Goal: Information Seeking & Learning: Check status

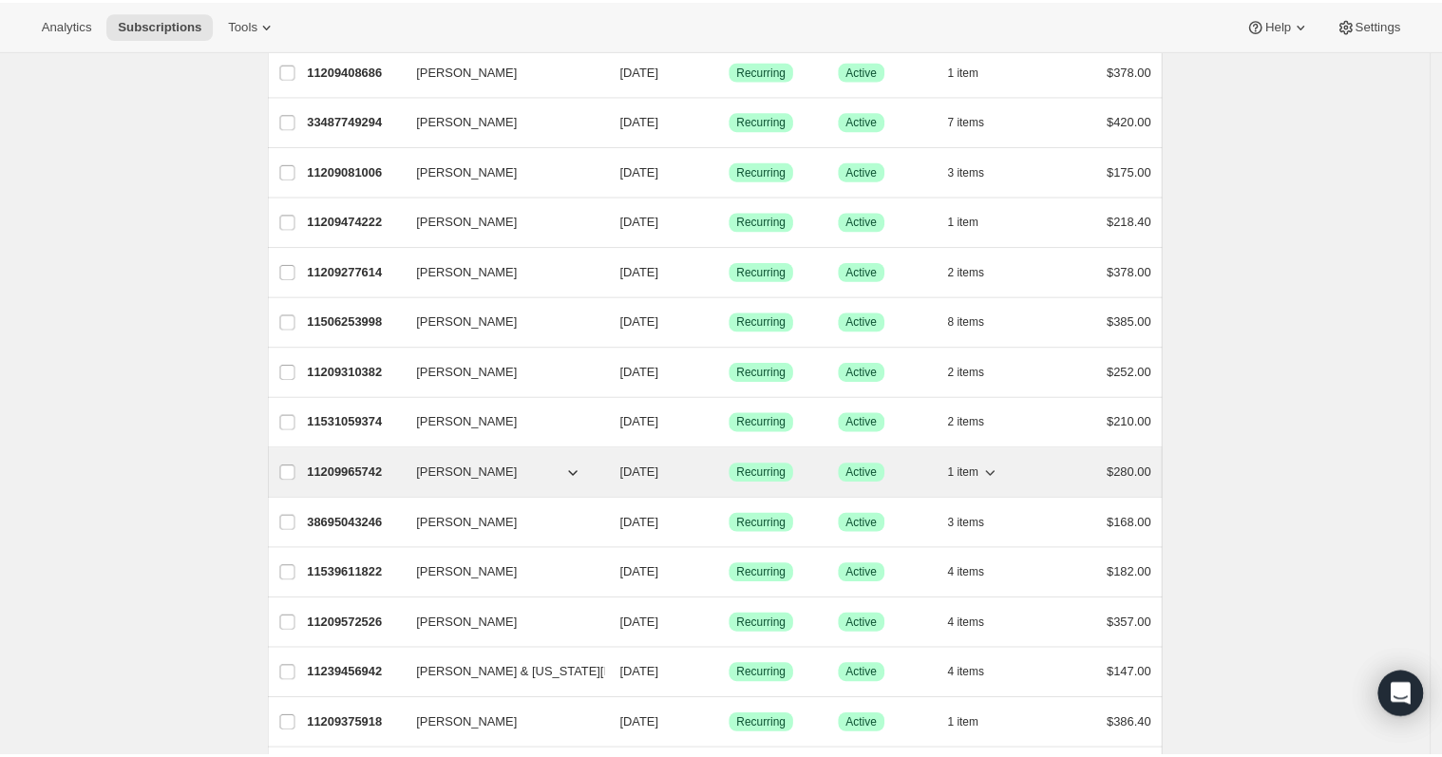
scroll to position [661, 0]
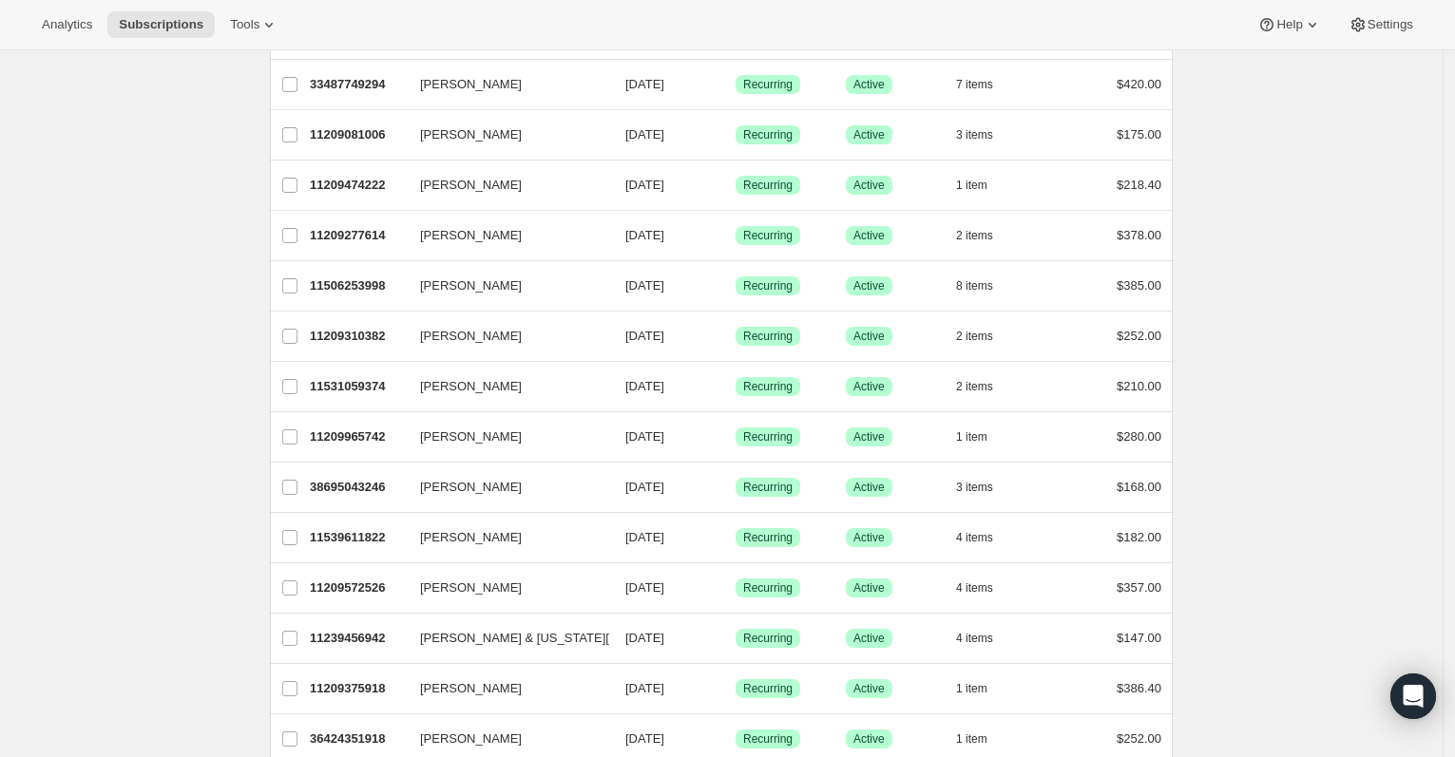
scroll to position [487, 0]
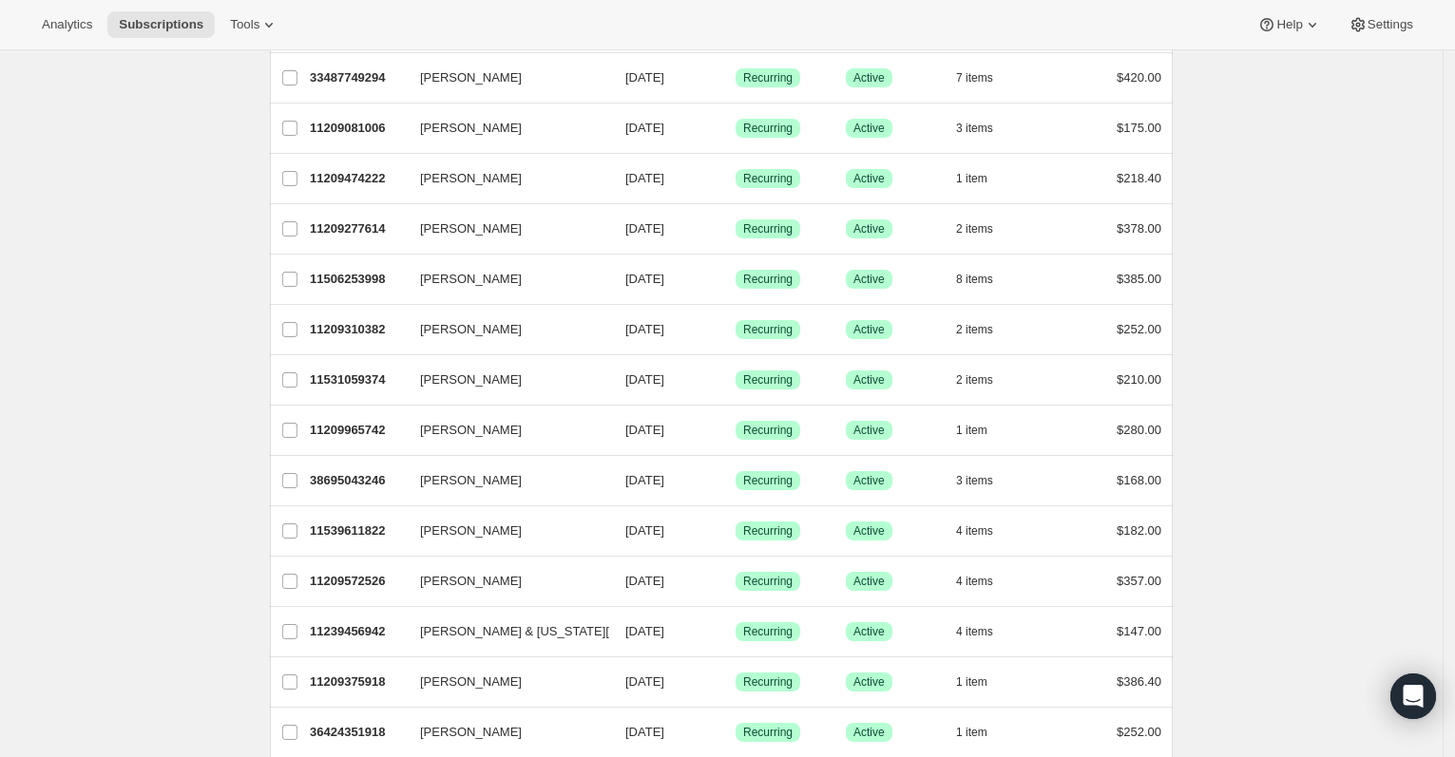
scroll to position [461, 0]
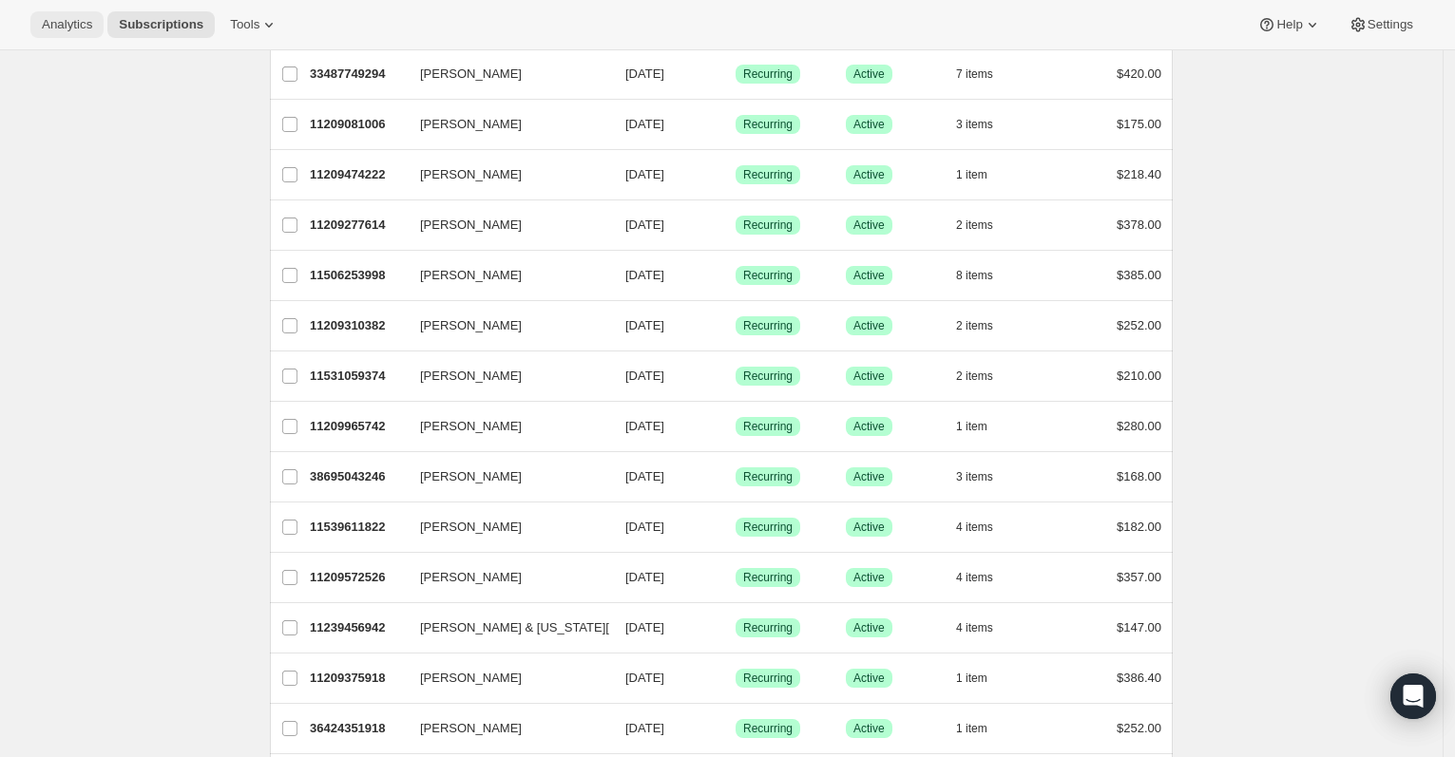
click at [55, 30] on span "Analytics" at bounding box center [67, 24] width 50 height 15
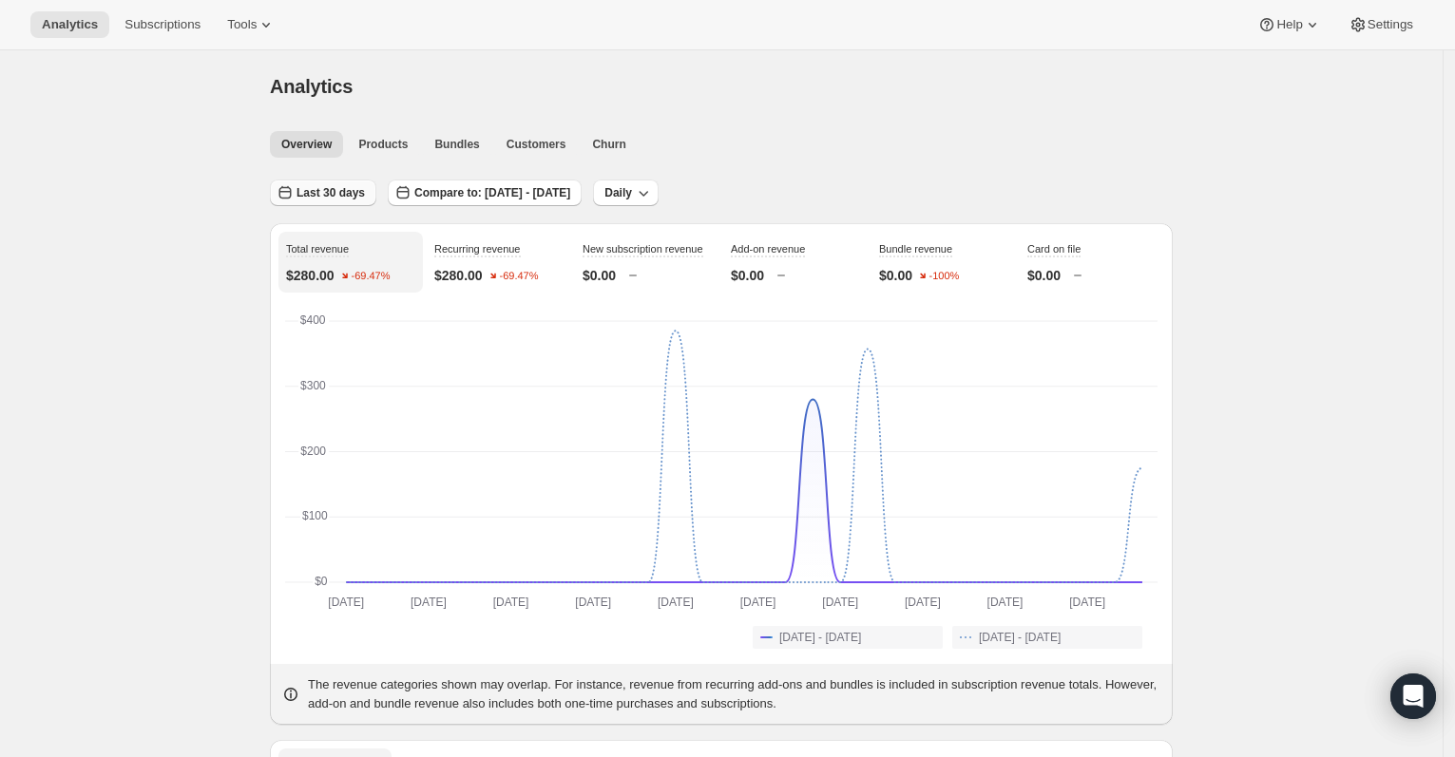
click at [333, 195] on span "Last 30 days" at bounding box center [330, 192] width 68 height 15
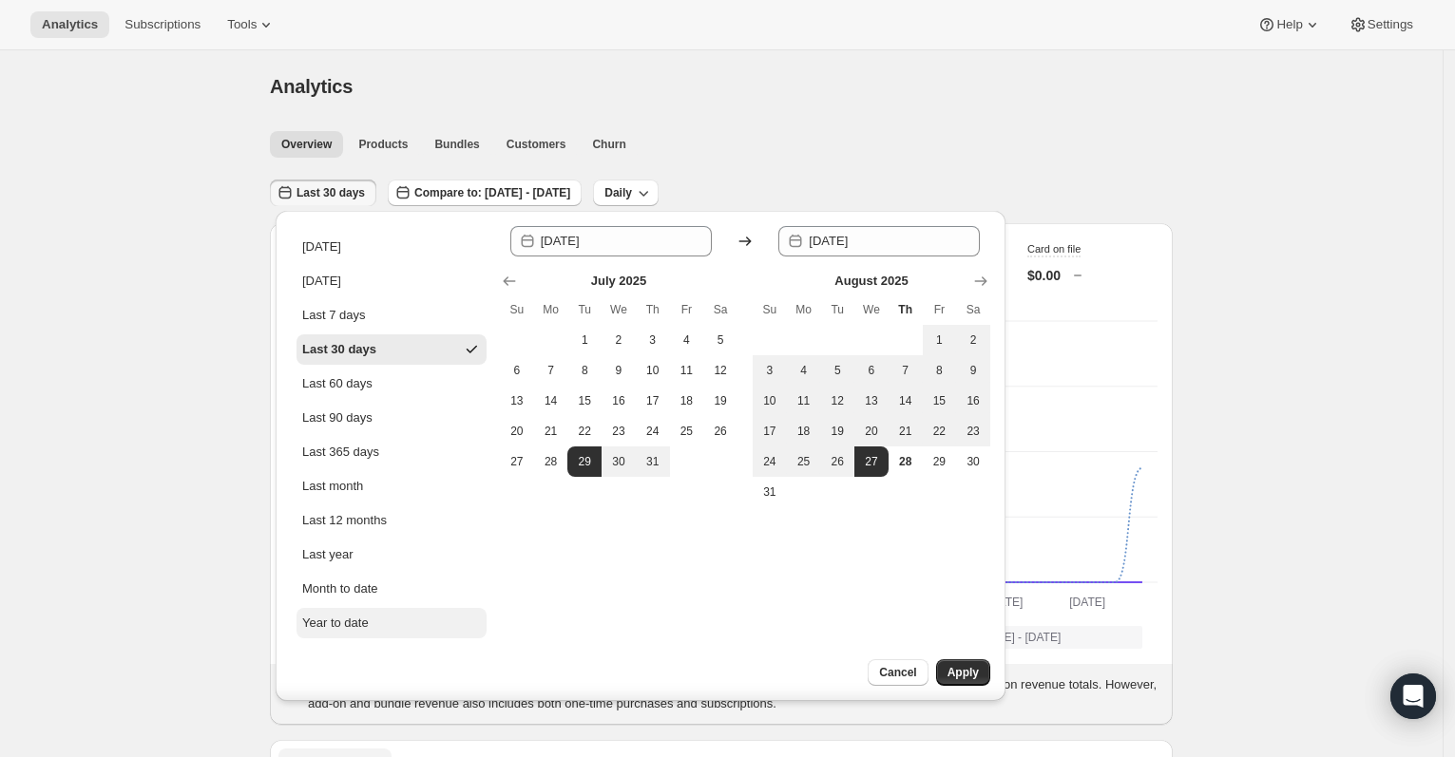
click at [375, 624] on button "Year to date" at bounding box center [391, 623] width 190 height 30
type input "2025-01-01"
type input "2025-08-28"
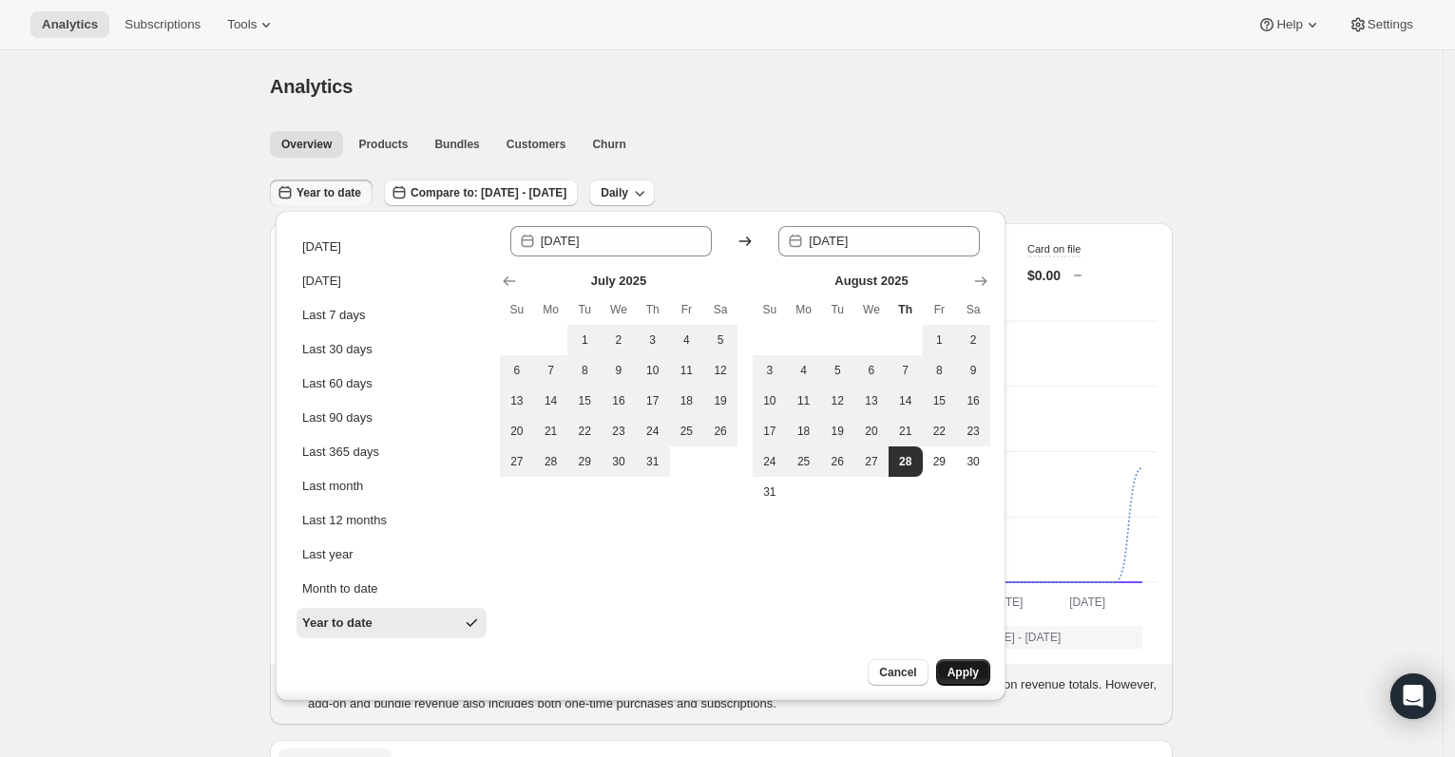
click at [960, 673] on span "Apply" at bounding box center [962, 672] width 31 height 15
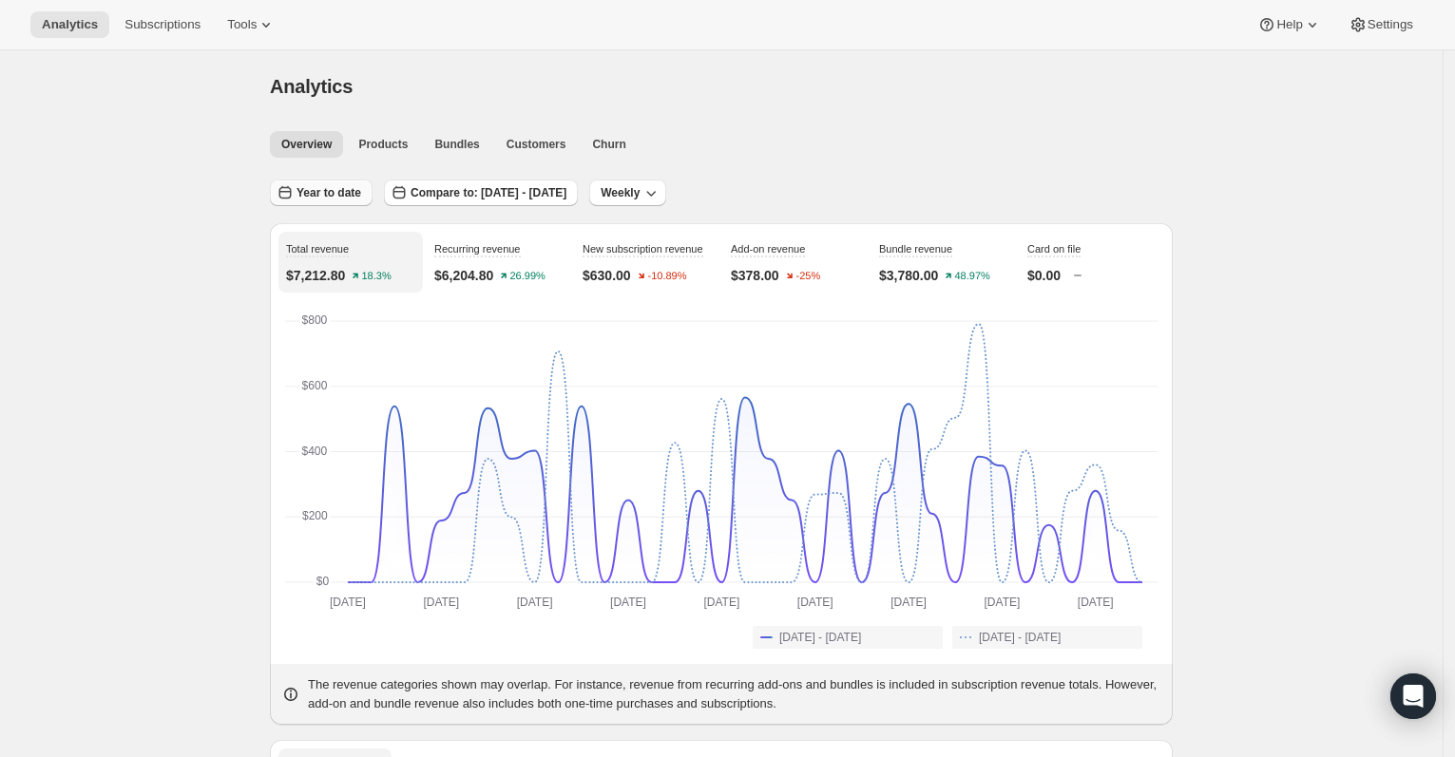
click at [330, 188] on span "Year to date" at bounding box center [328, 192] width 65 height 15
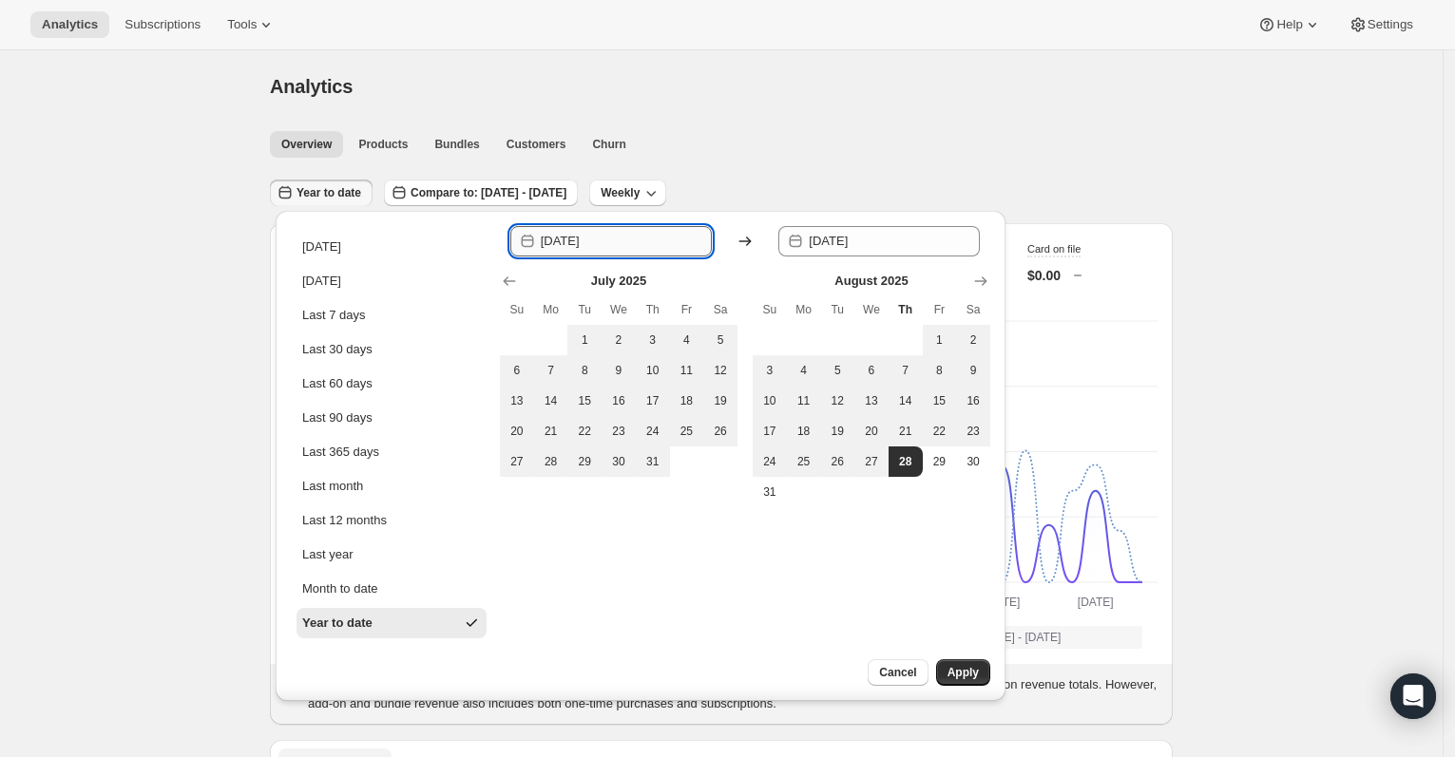
click at [622, 241] on input "2025-01-01" at bounding box center [626, 241] width 171 height 30
click at [511, 274] on icon "Show previous month, June 2025" at bounding box center [509, 281] width 19 height 19
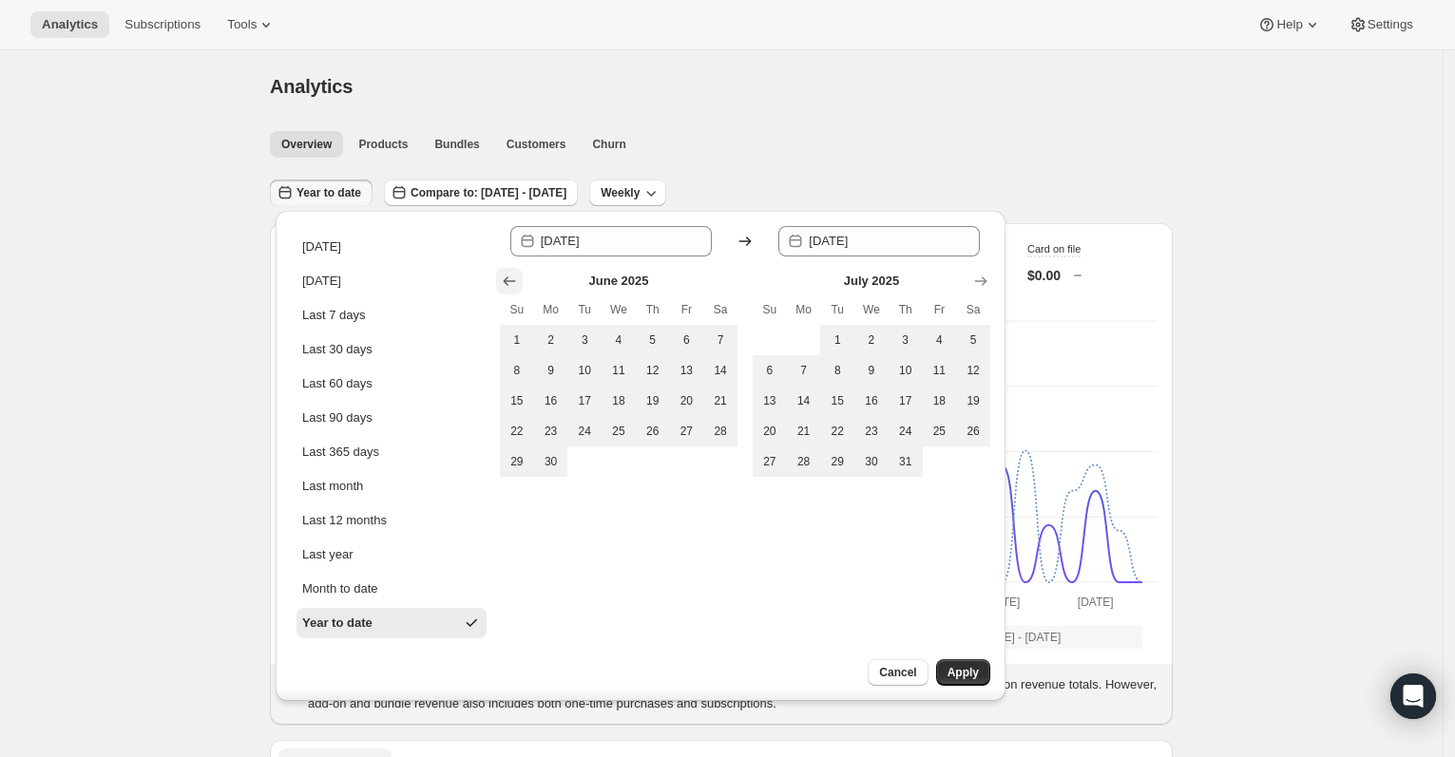
click at [511, 274] on icon "Show previous month, May 2025" at bounding box center [509, 281] width 19 height 19
click at [511, 274] on icon "Show previous month, April 2025" at bounding box center [509, 281] width 19 height 19
click at [511, 274] on icon "Show previous month, February 2025" at bounding box center [509, 281] width 19 height 19
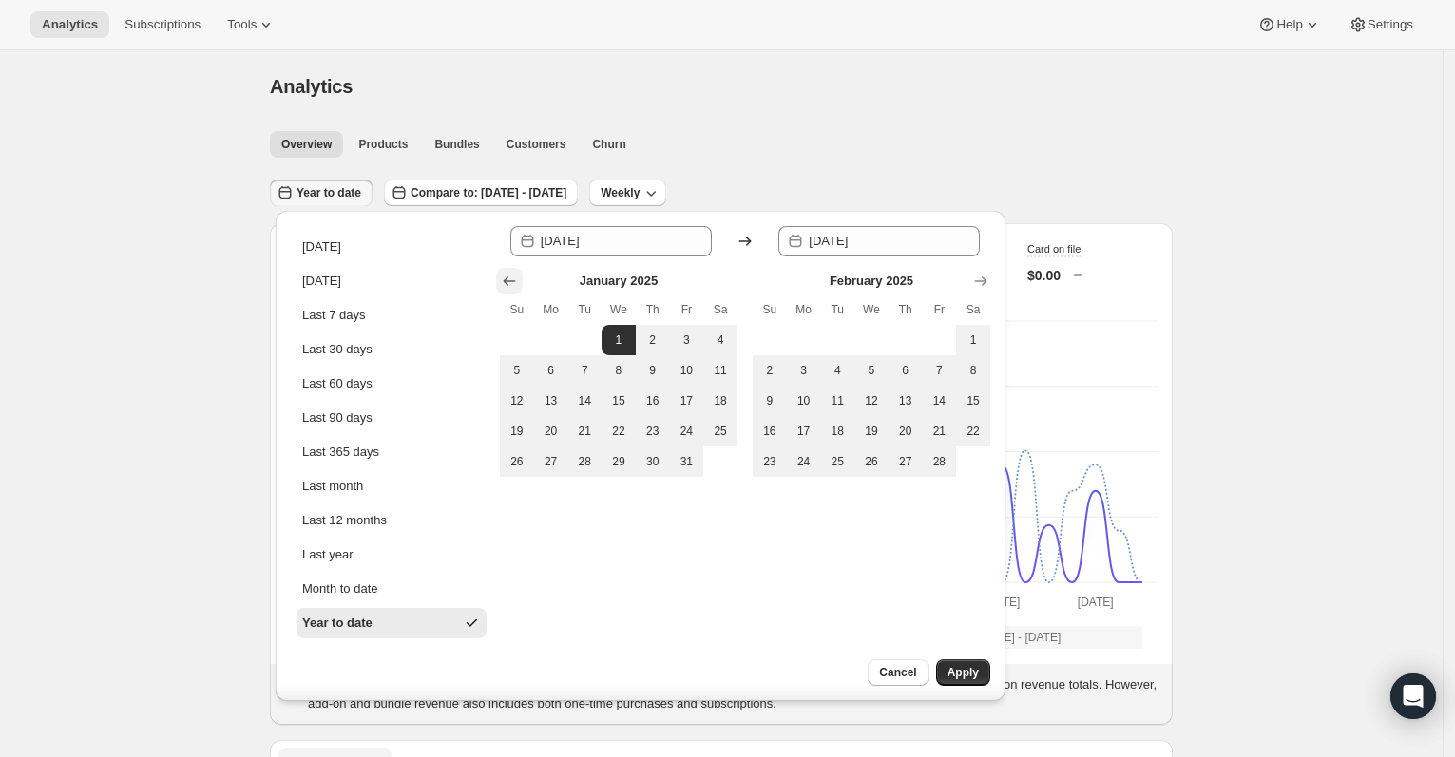
click at [510, 275] on icon "Show previous month, December 2024" at bounding box center [509, 281] width 19 height 19
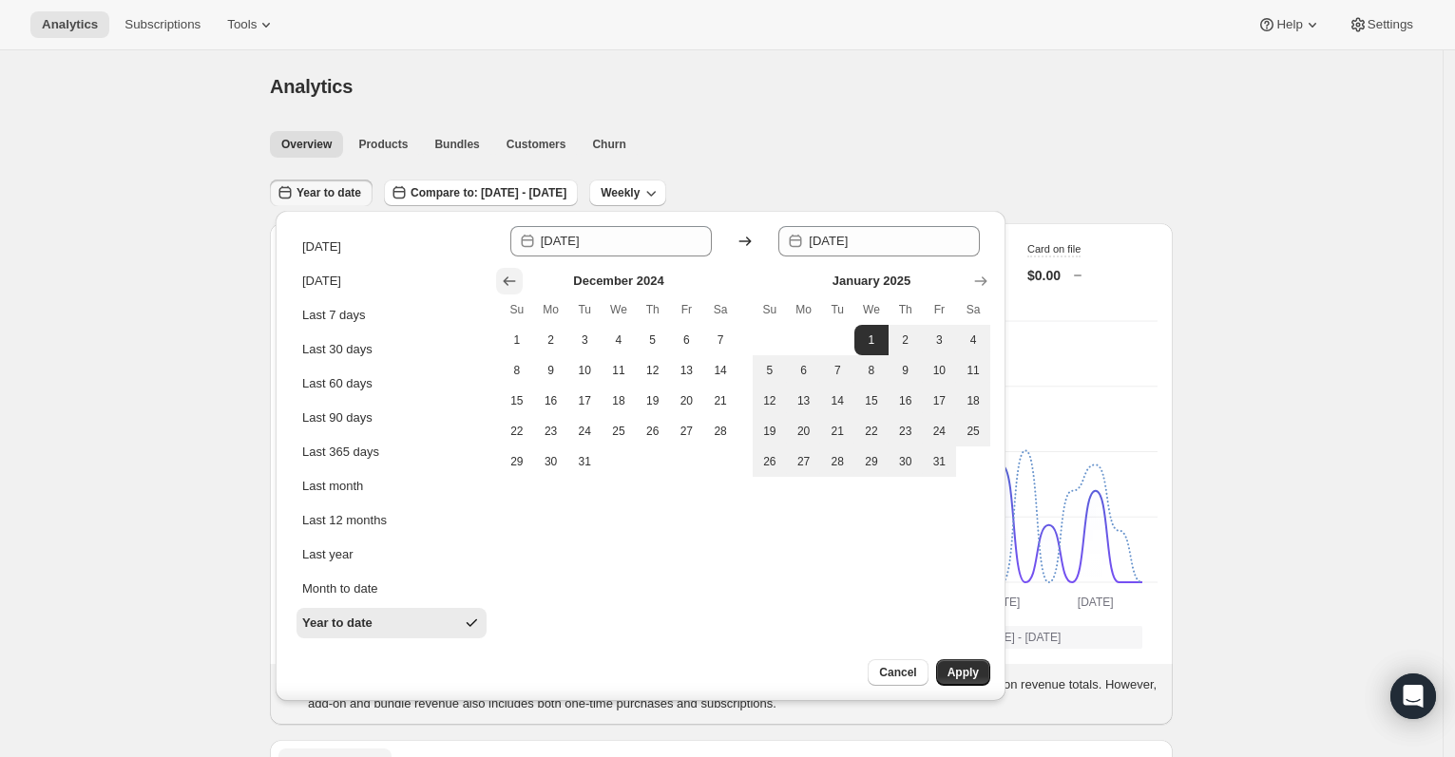
click at [510, 275] on icon "Show previous month, November 2024" at bounding box center [509, 281] width 19 height 19
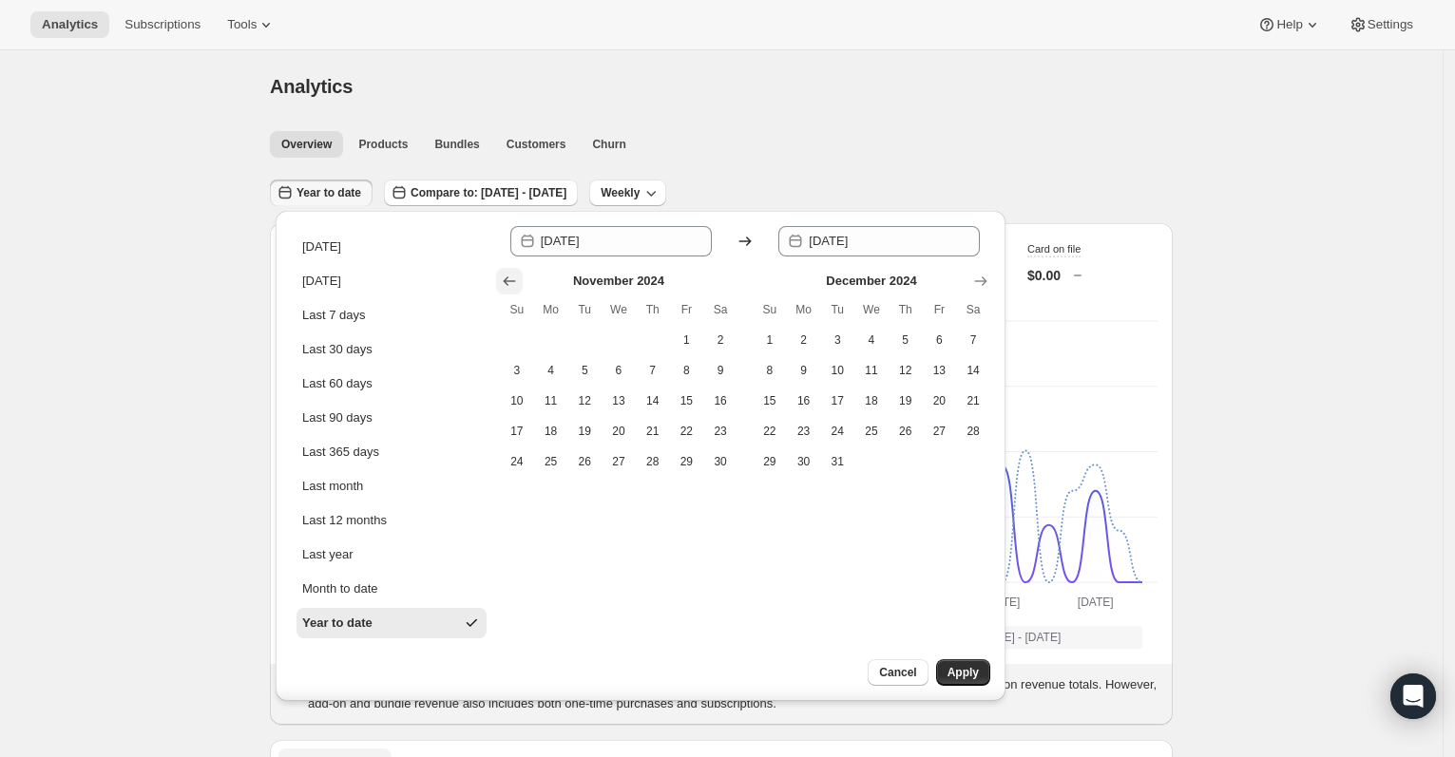
click at [510, 275] on icon "Show previous month, October 2024" at bounding box center [509, 281] width 19 height 19
click at [510, 275] on icon "Show previous month, September 2024" at bounding box center [509, 281] width 19 height 19
click at [510, 275] on icon "Show previous month, August 2024" at bounding box center [509, 281] width 19 height 19
click at [510, 275] on icon "Show previous month, July 2024" at bounding box center [509, 281] width 19 height 19
click at [552, 334] on span "1" at bounding box center [551, 340] width 19 height 15
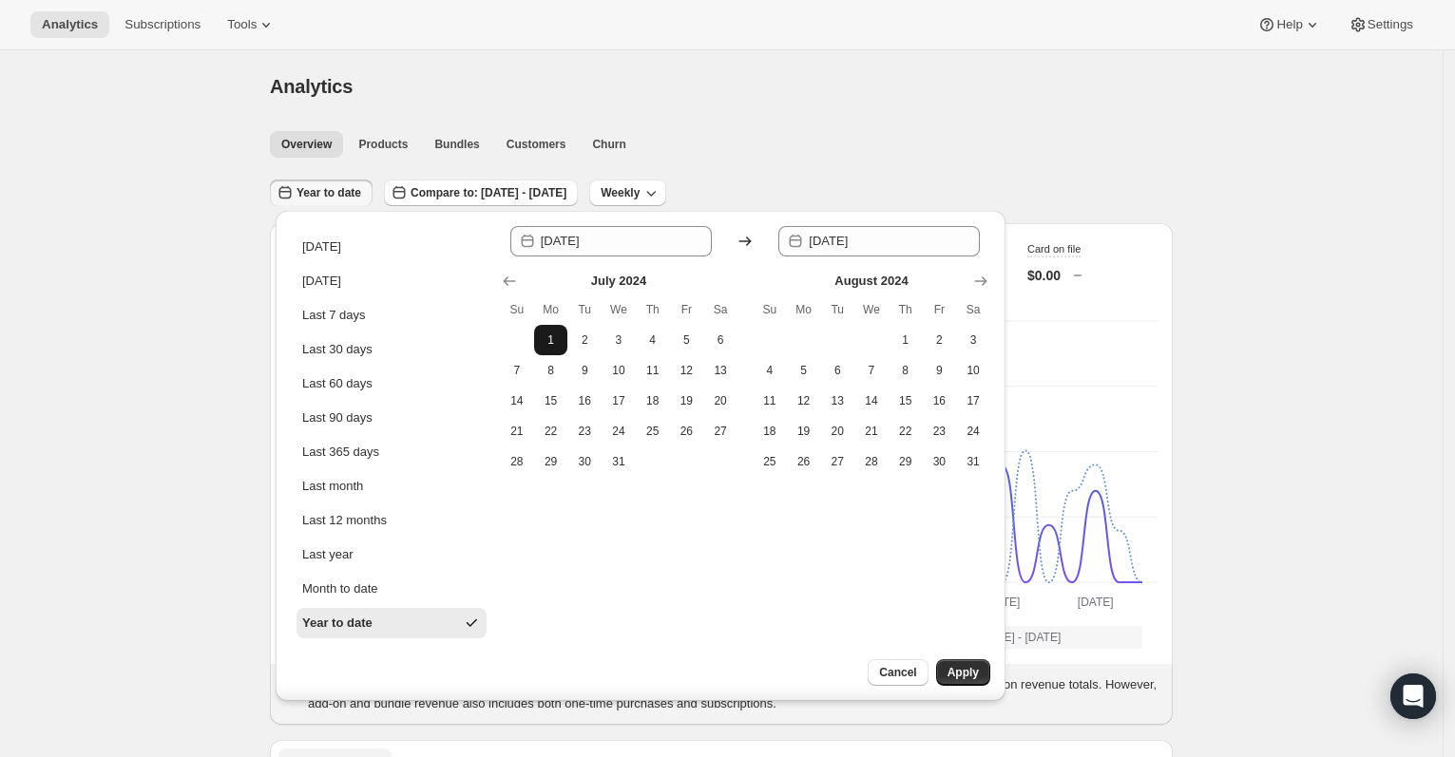
type input "2024-07-01"
click at [985, 277] on icon "Show next month, September 2024" at bounding box center [980, 281] width 19 height 19
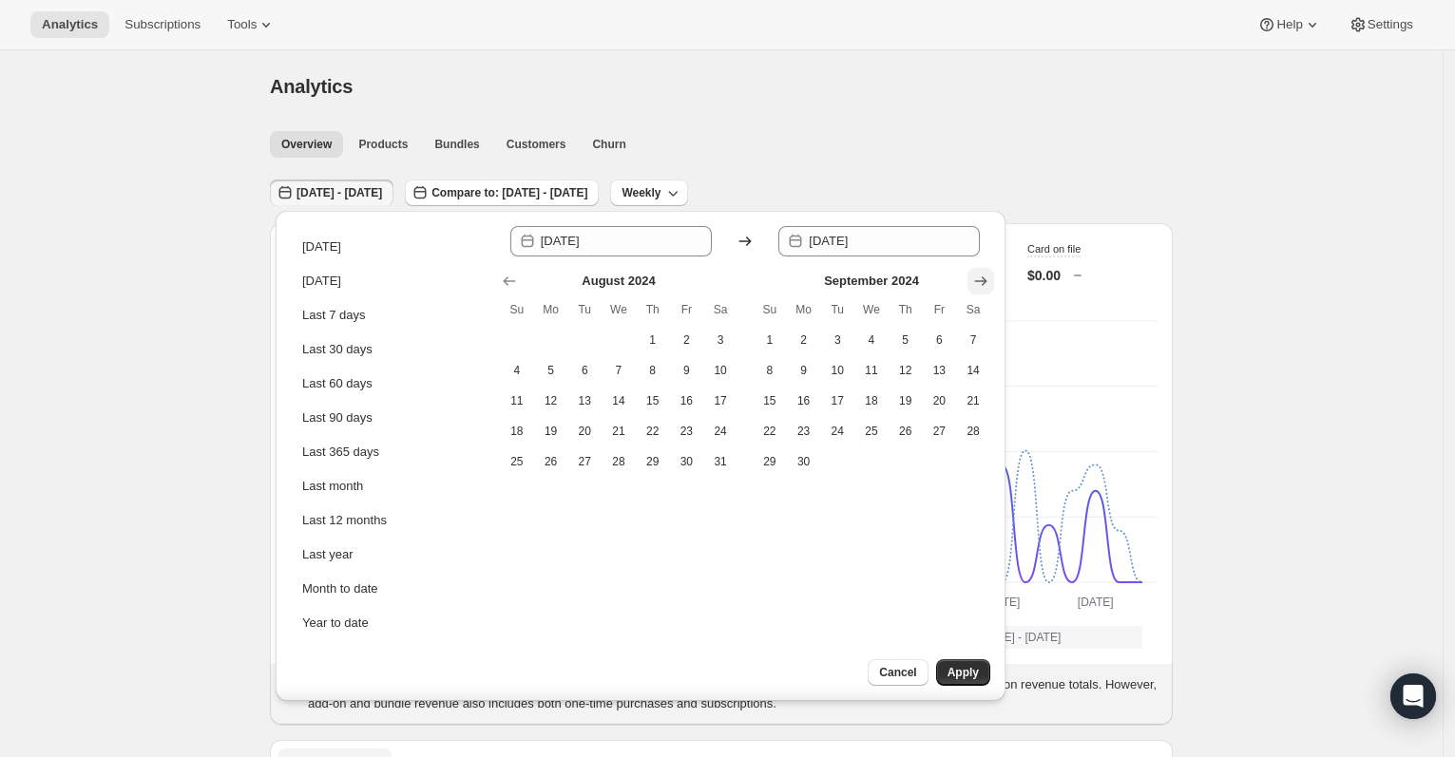
click at [985, 277] on icon "Show next month, October 2024" at bounding box center [980, 281] width 19 height 19
click at [985, 277] on icon "Show next month, November 2024" at bounding box center [980, 281] width 19 height 19
click at [985, 277] on icon "Show next month, January 2025" at bounding box center [980, 281] width 19 height 19
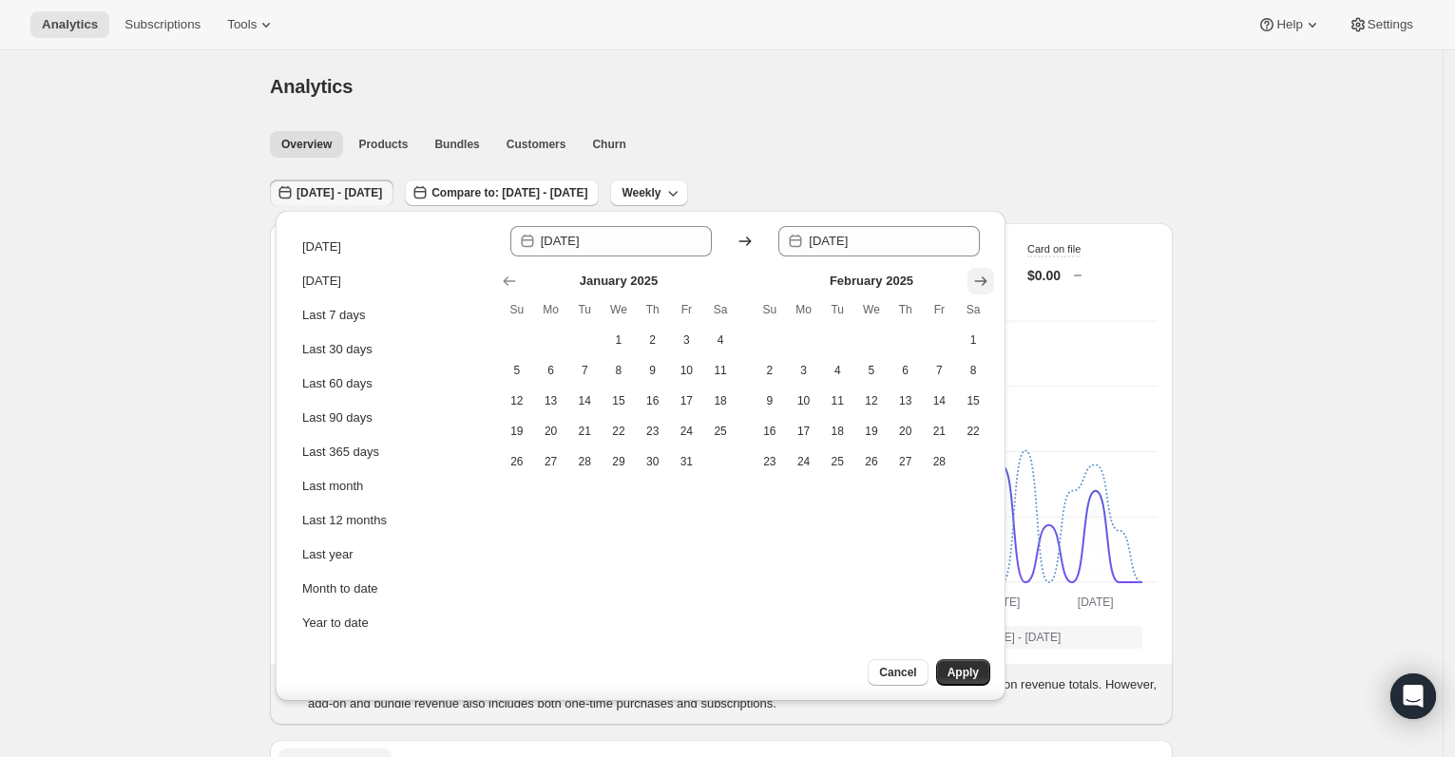
click at [985, 277] on icon "Show next month, March 2025" at bounding box center [980, 281] width 19 height 19
click at [985, 277] on icon "Show next month, May 2025" at bounding box center [980, 281] width 19 height 19
click at [985, 277] on icon "Show next month, July 2025" at bounding box center [980, 281] width 19 height 19
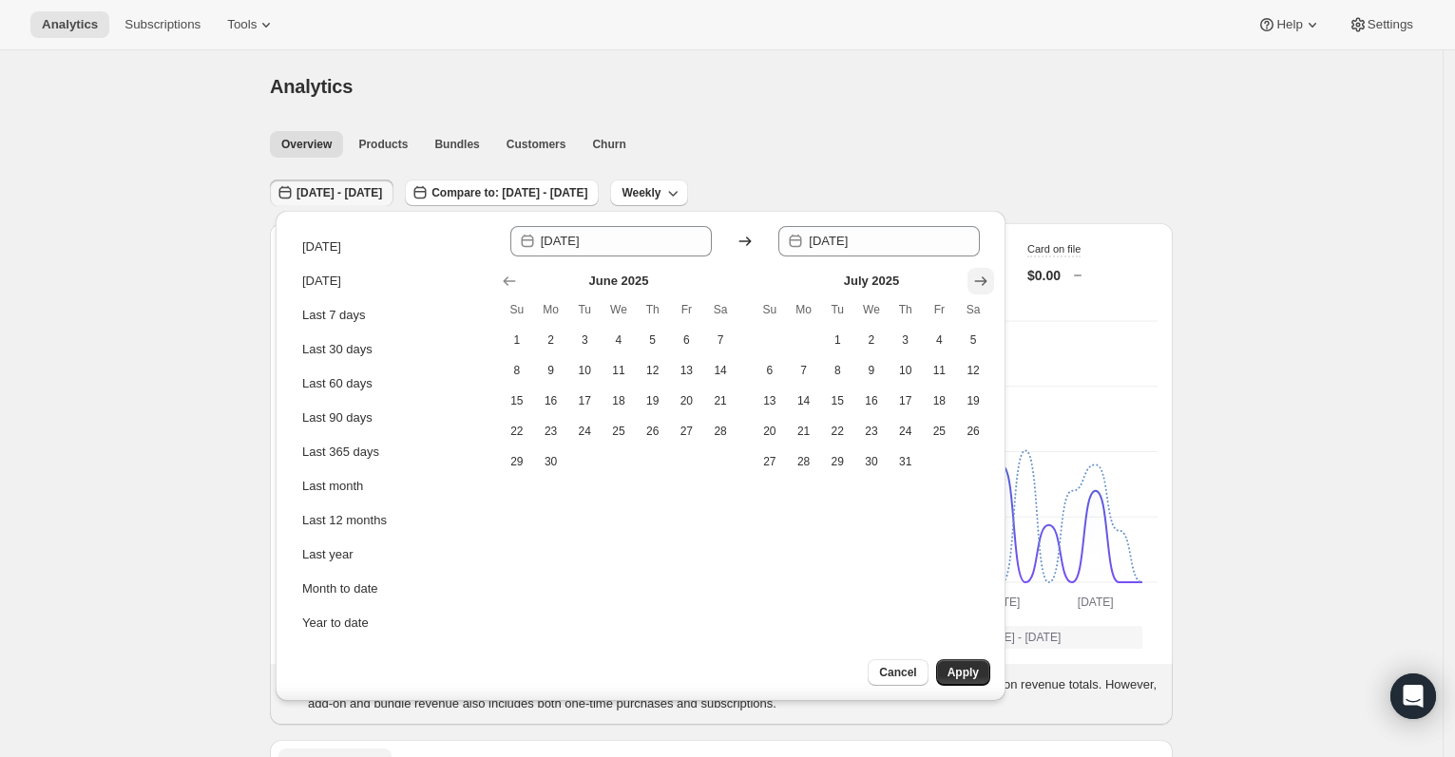
click at [985, 277] on icon "Show next month, August 2025" at bounding box center [980, 281] width 19 height 19
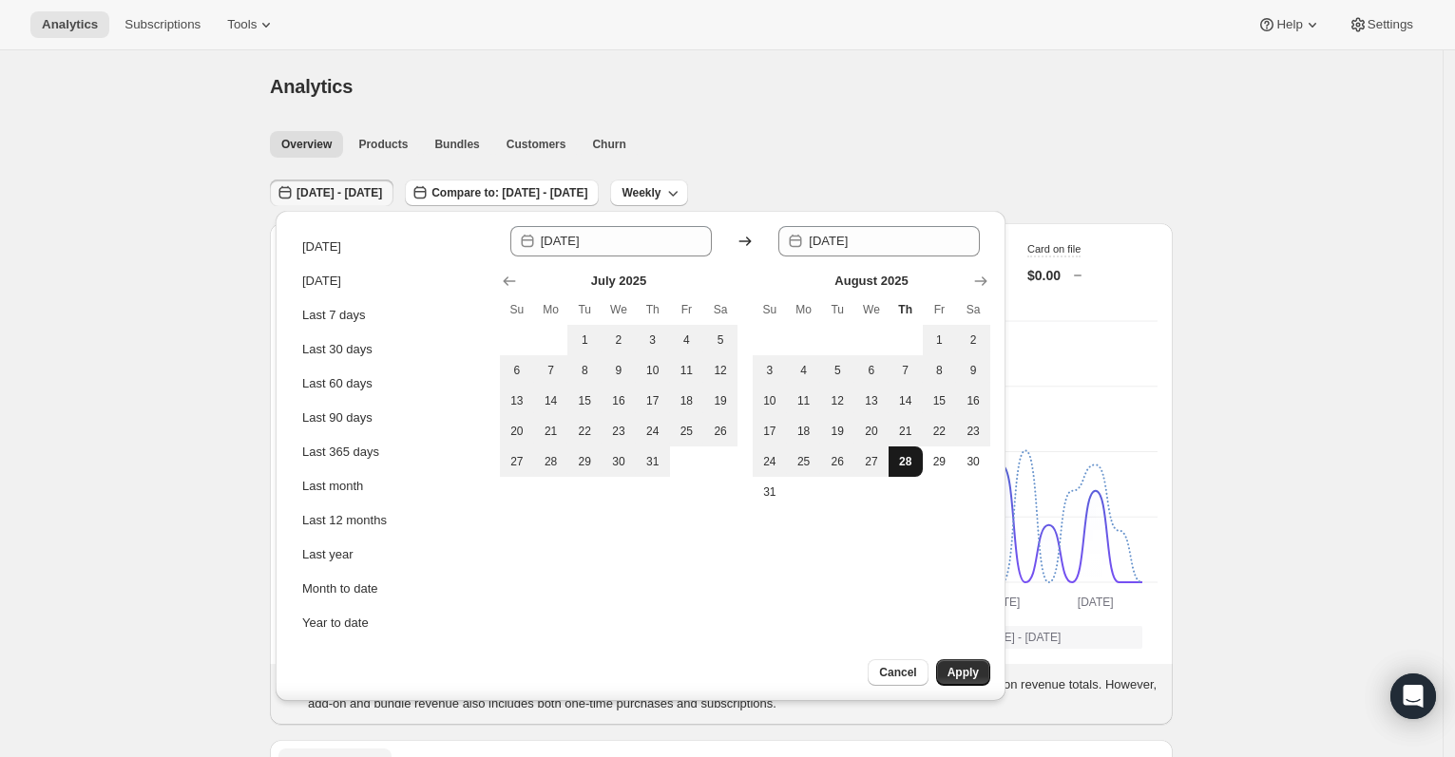
click at [900, 461] on span "28" at bounding box center [905, 461] width 19 height 15
type input "2025-08-28"
click at [959, 675] on span "Apply" at bounding box center [962, 672] width 31 height 15
